Goal: Download file/media

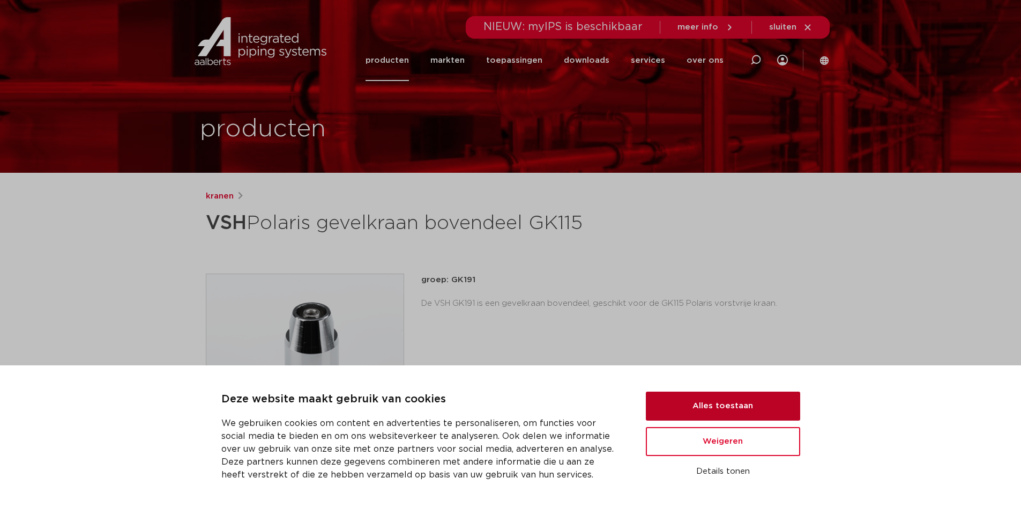
click at [755, 395] on button "Alles toestaan" at bounding box center [723, 405] width 154 height 29
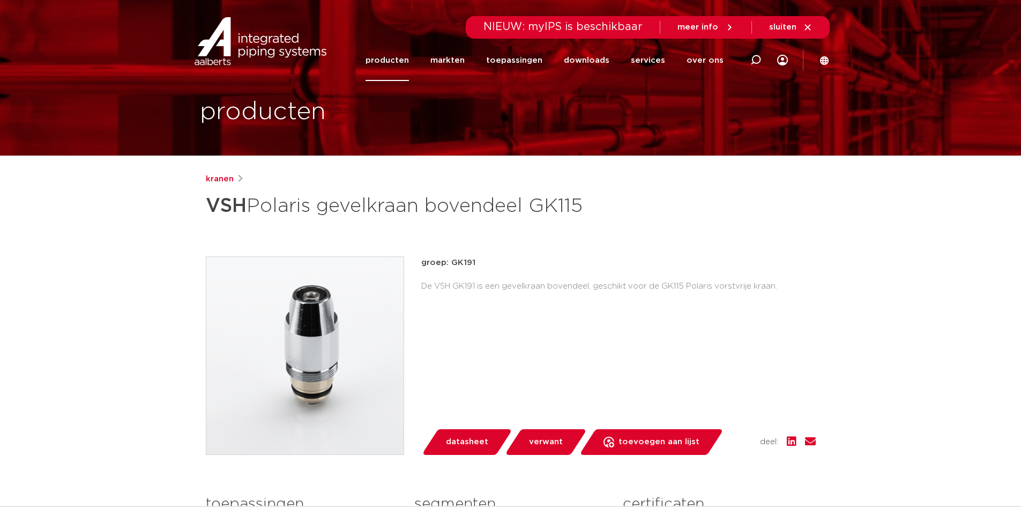
scroll to position [322, 0]
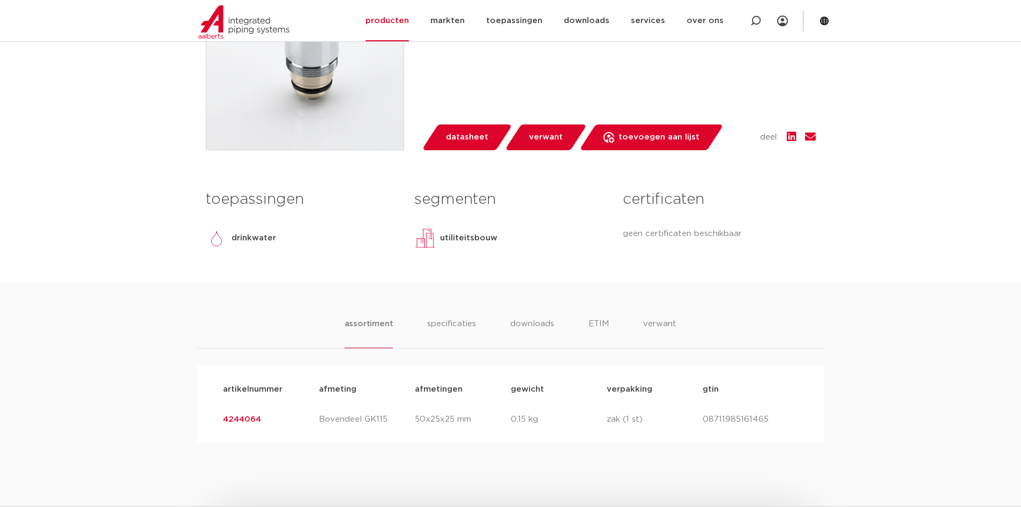
click at [510, 322] on ul "assortiment specificaties downloads ETIM verwant" at bounding box center [511, 332] width 332 height 31
click at [516, 322] on li "downloads" at bounding box center [532, 332] width 45 height 31
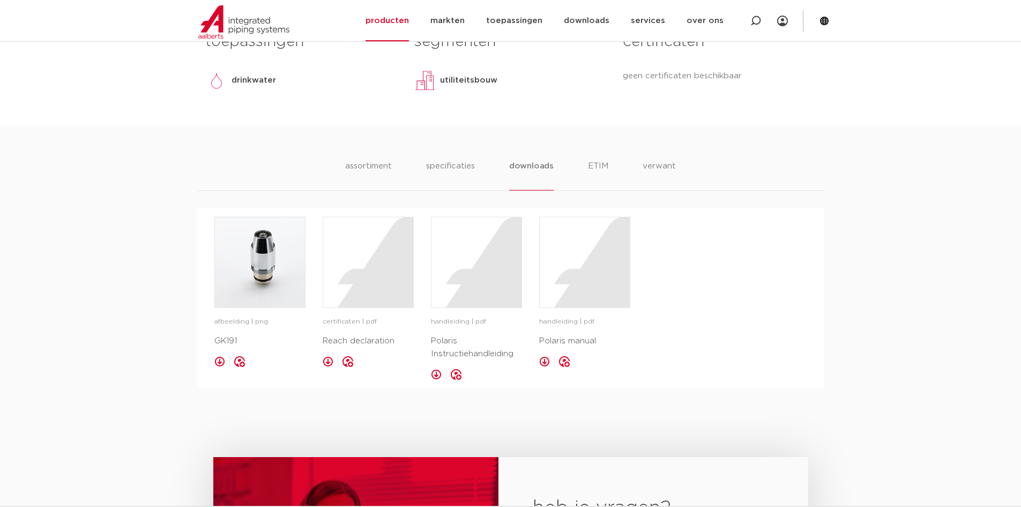
scroll to position [483, 0]
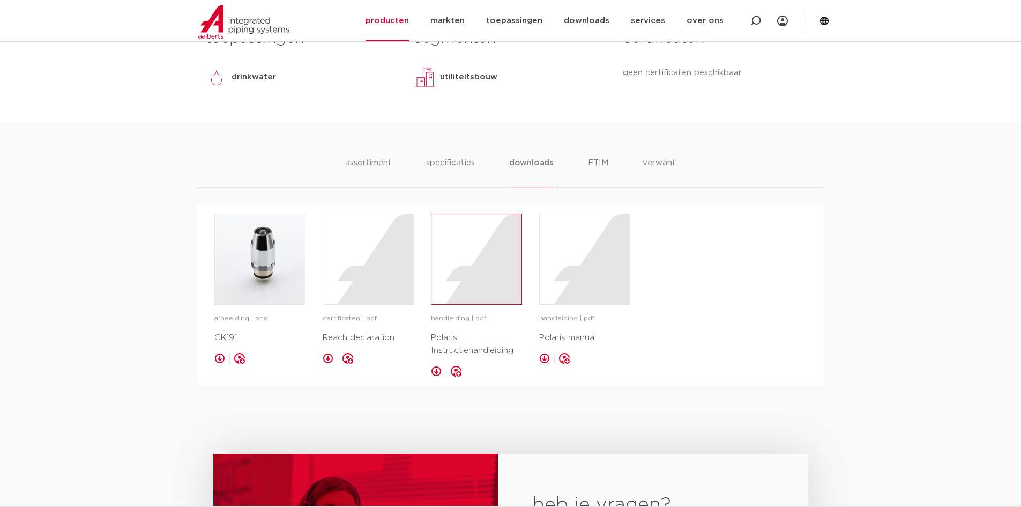
click at [464, 280] on div at bounding box center [477, 259] width 90 height 90
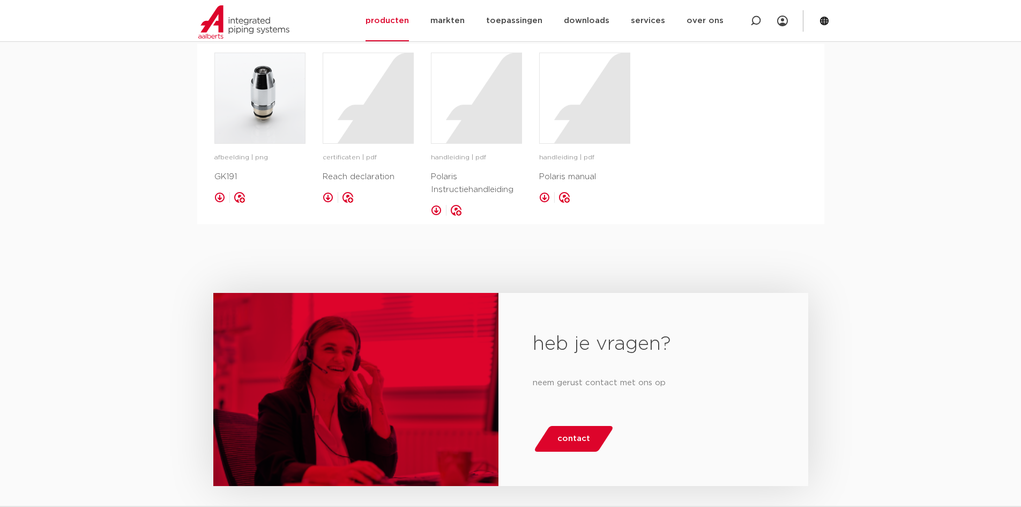
scroll to position [429, 0]
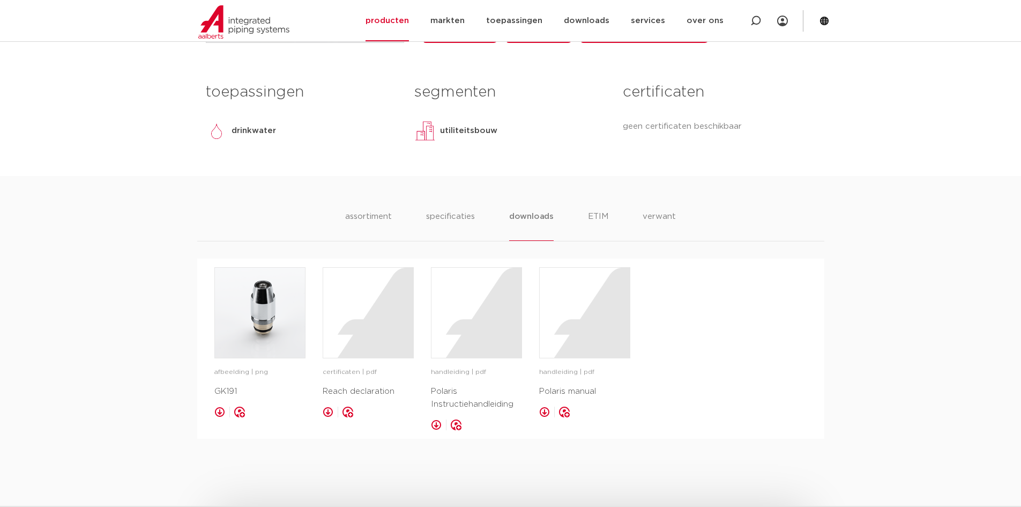
click at [579, 213] on ul "assortiment specificaties downloads ETIM verwant" at bounding box center [510, 225] width 331 height 31
click at [587, 214] on ul "assortiment specificaties downloads ETIM verwant" at bounding box center [510, 225] width 331 height 31
click at [616, 217] on ul "assortiment specificaties downloads ETIM verwant" at bounding box center [510, 225] width 331 height 31
click at [605, 217] on li "ETIM" at bounding box center [598, 225] width 19 height 31
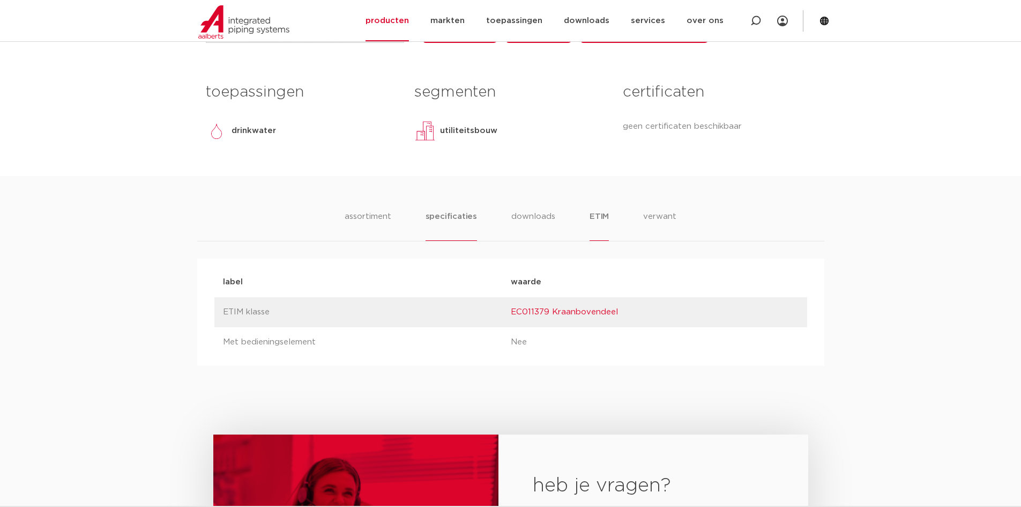
click at [465, 218] on li "specificaties" at bounding box center [451, 225] width 51 height 31
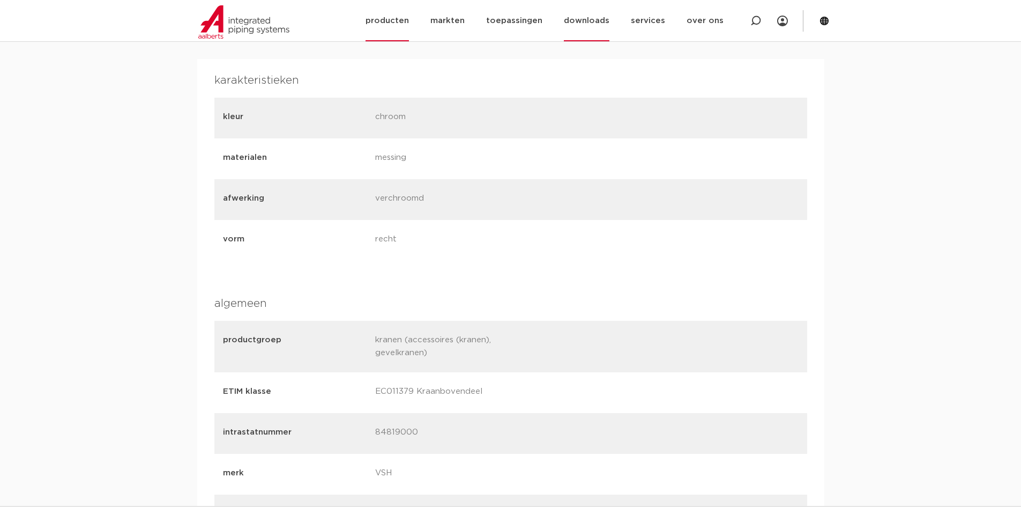
scroll to position [536, 0]
